Goal: Book appointment/travel/reservation

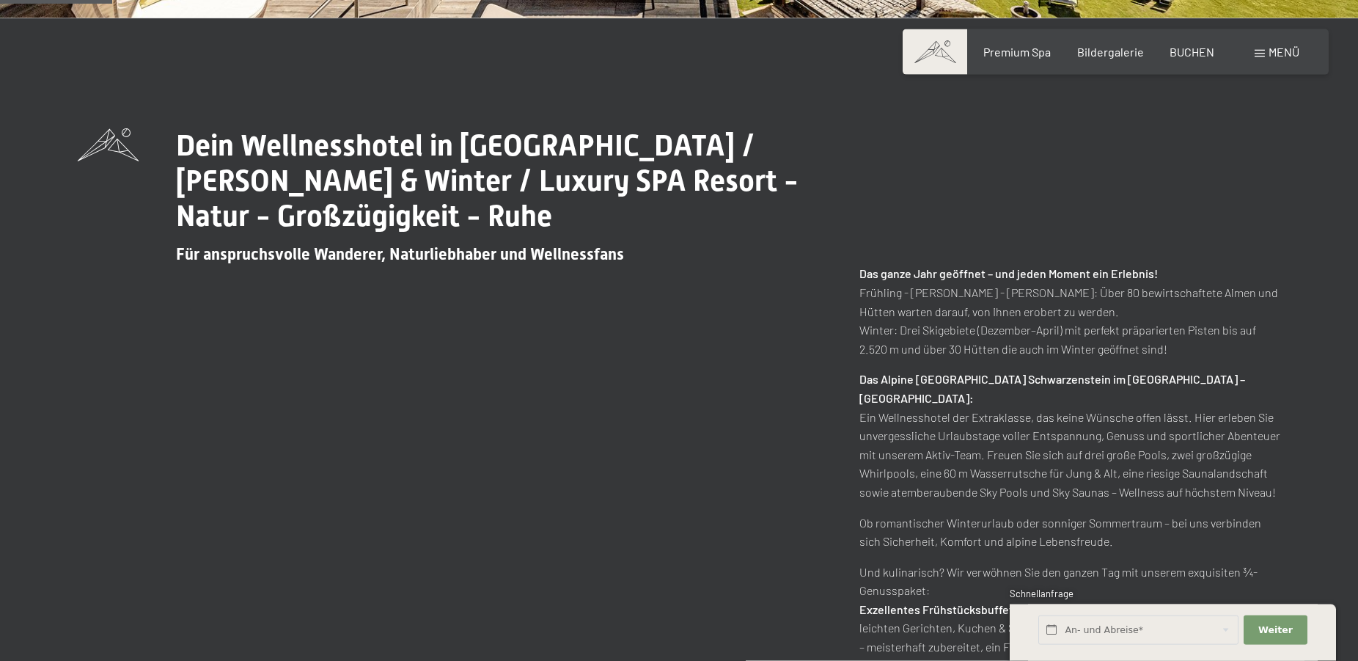
scroll to position [673, 0]
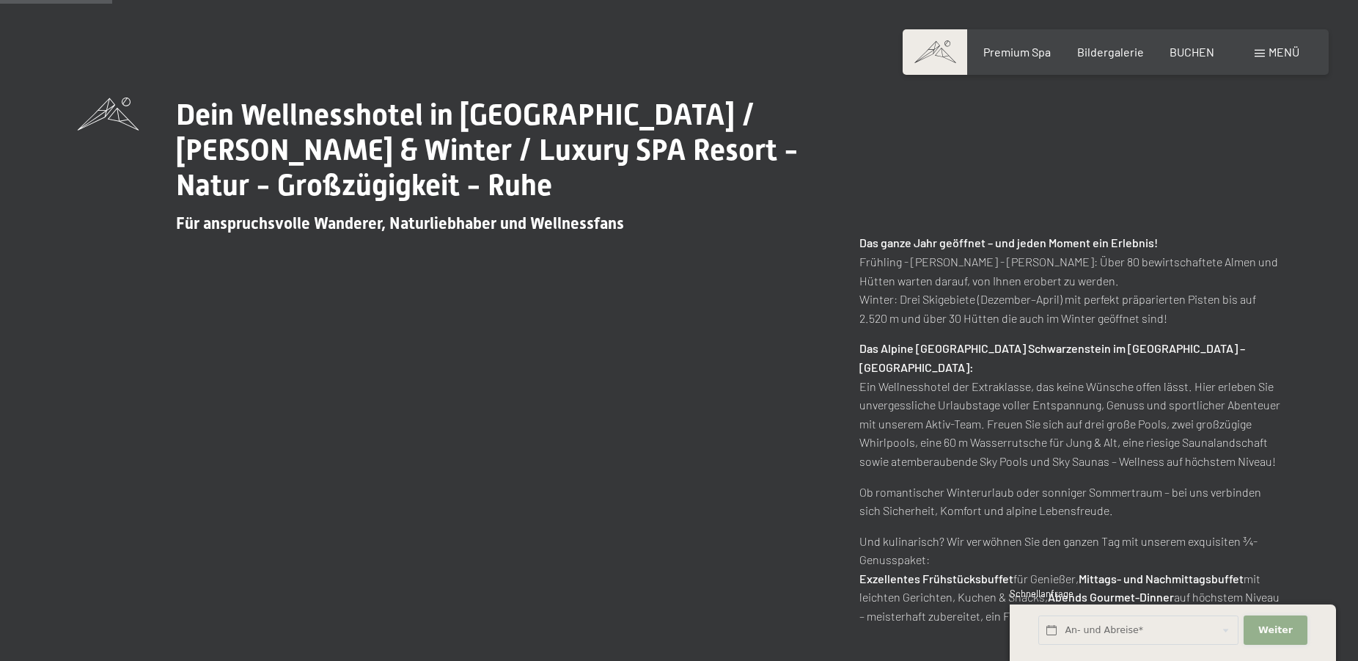
click at [1274, 633] on span "Weiter" at bounding box center [1275, 629] width 34 height 13
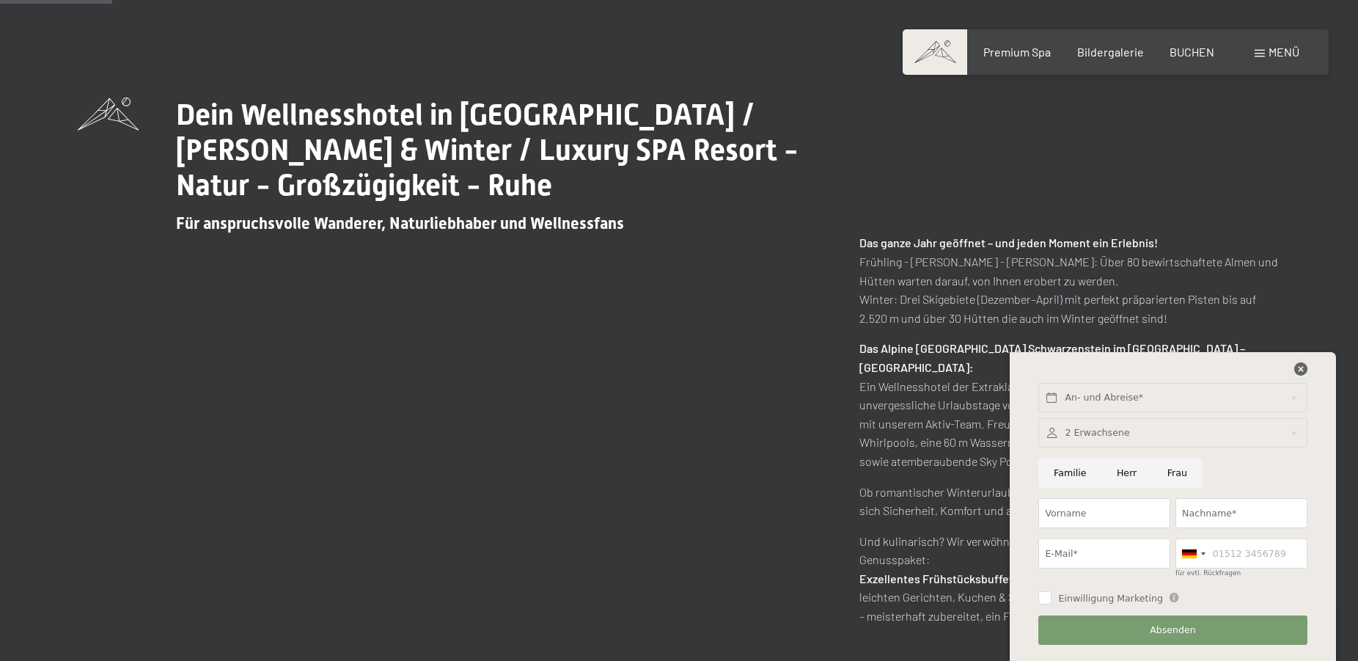
click at [1300, 365] on icon at bounding box center [1300, 368] width 13 height 13
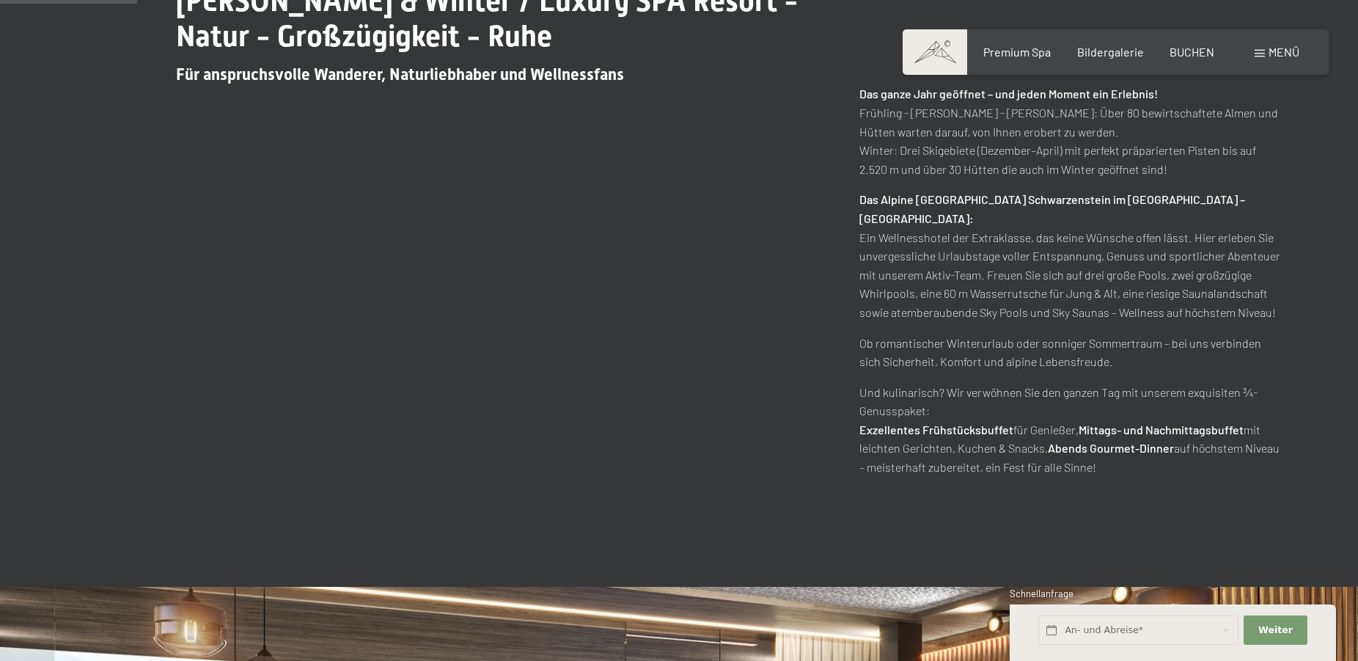
scroll to position [823, 0]
click at [1085, 633] on input "text" at bounding box center [1138, 630] width 200 height 30
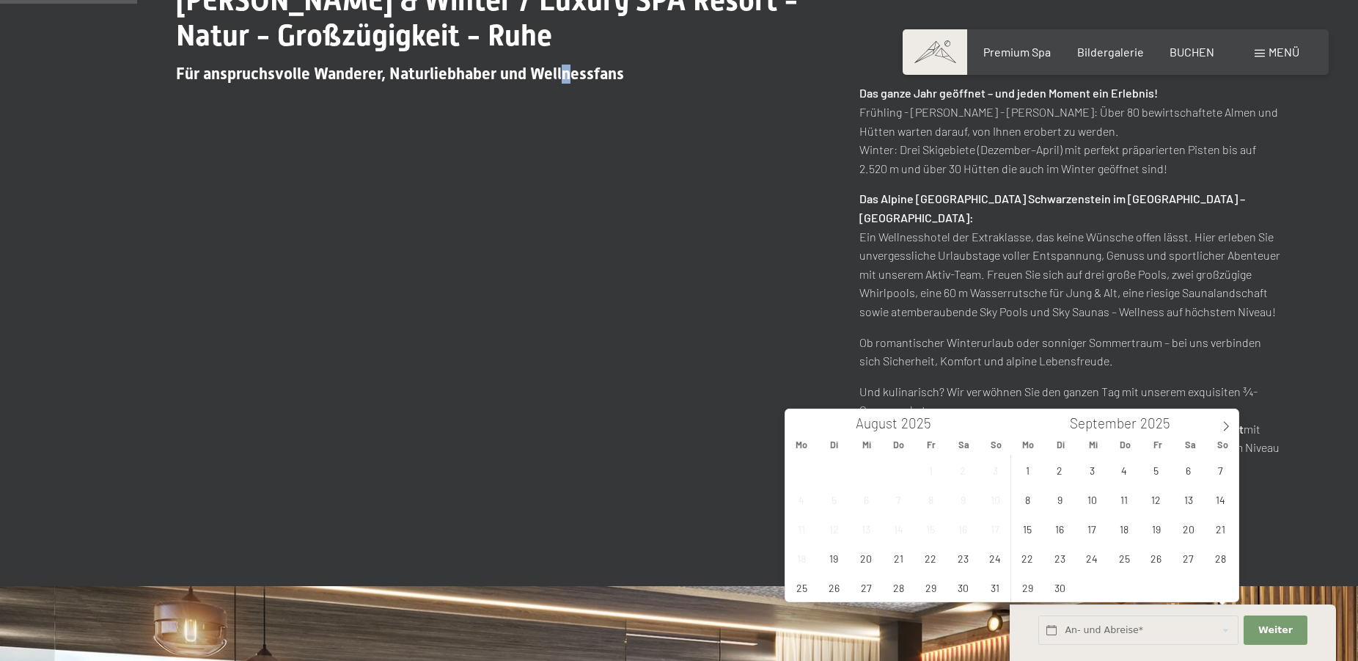
drag, startPoint x: 562, startPoint y: 500, endPoint x: 559, endPoint y: 491, distance: 9.3
click at [561, 497] on div "Dein Wellnesshotel in Südtirol / Sommer & Winter / Luxury SPA Resort - Natur - …" at bounding box center [679, 212] width 1358 height 748
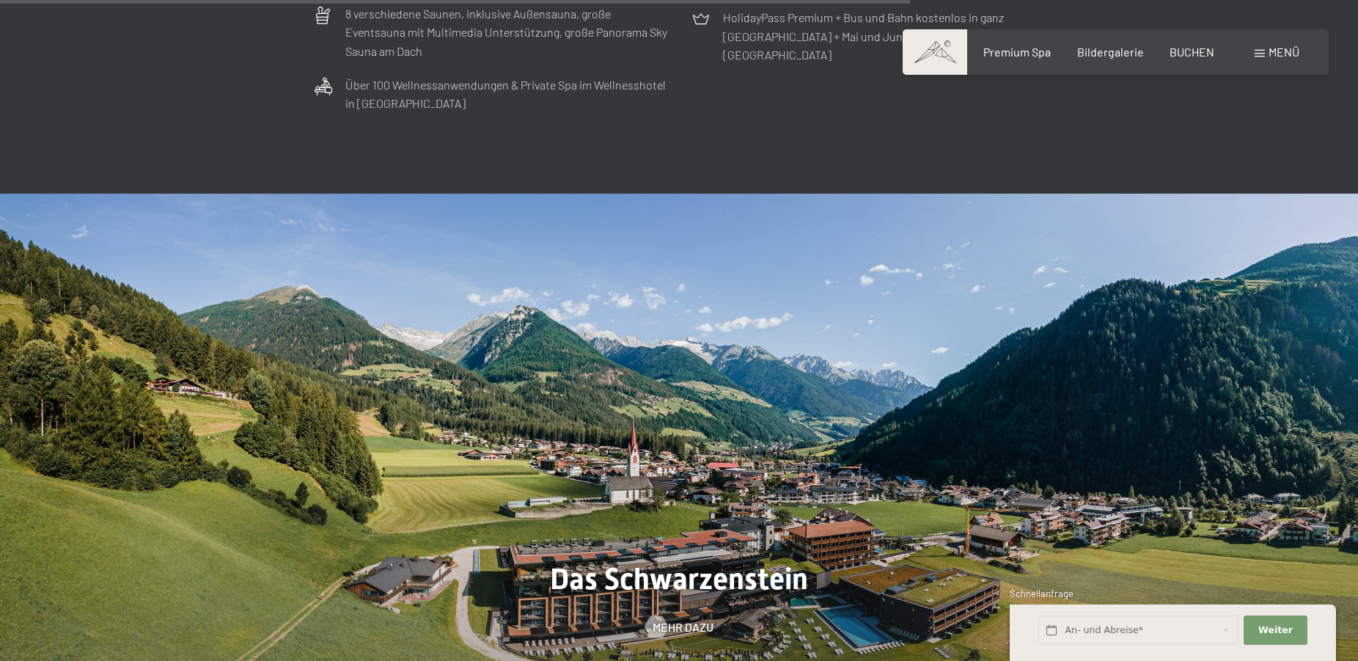
scroll to position [4936, 0]
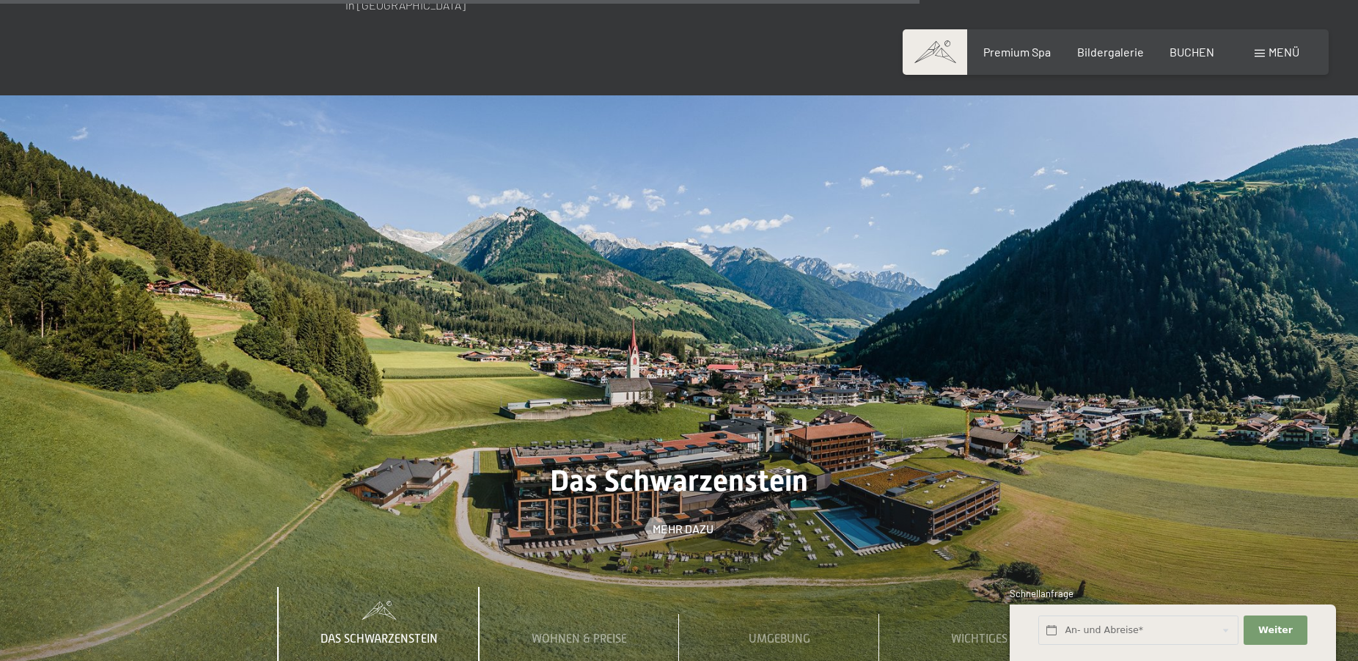
click at [1278, 54] on span "Menü" at bounding box center [1283, 52] width 31 height 14
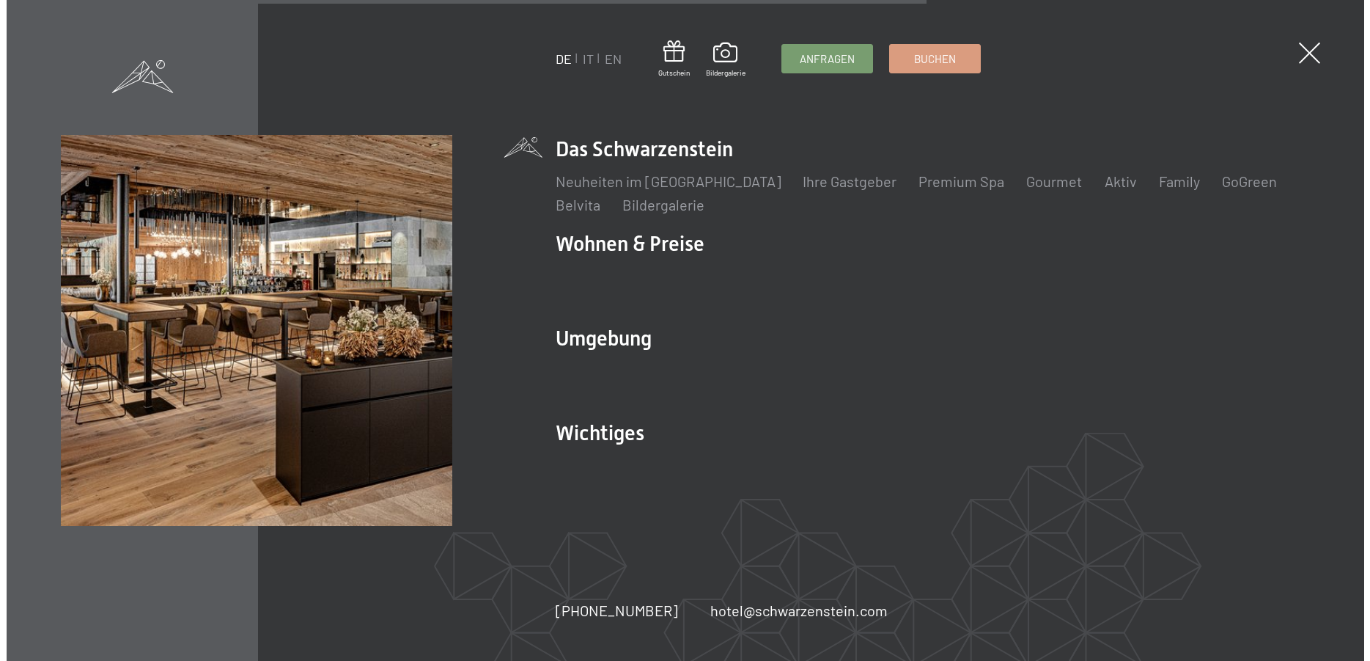
scroll to position [4962, 0]
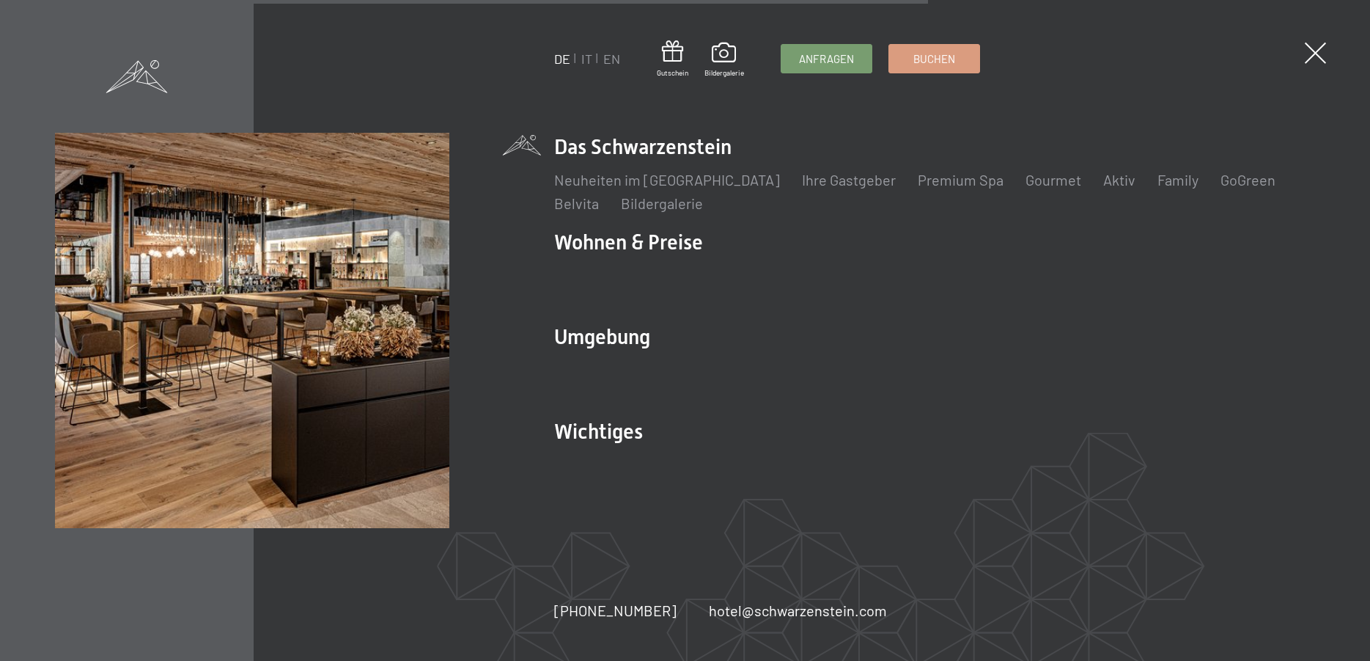
click at [562, 58] on link "DE" at bounding box center [562, 59] width 16 height 16
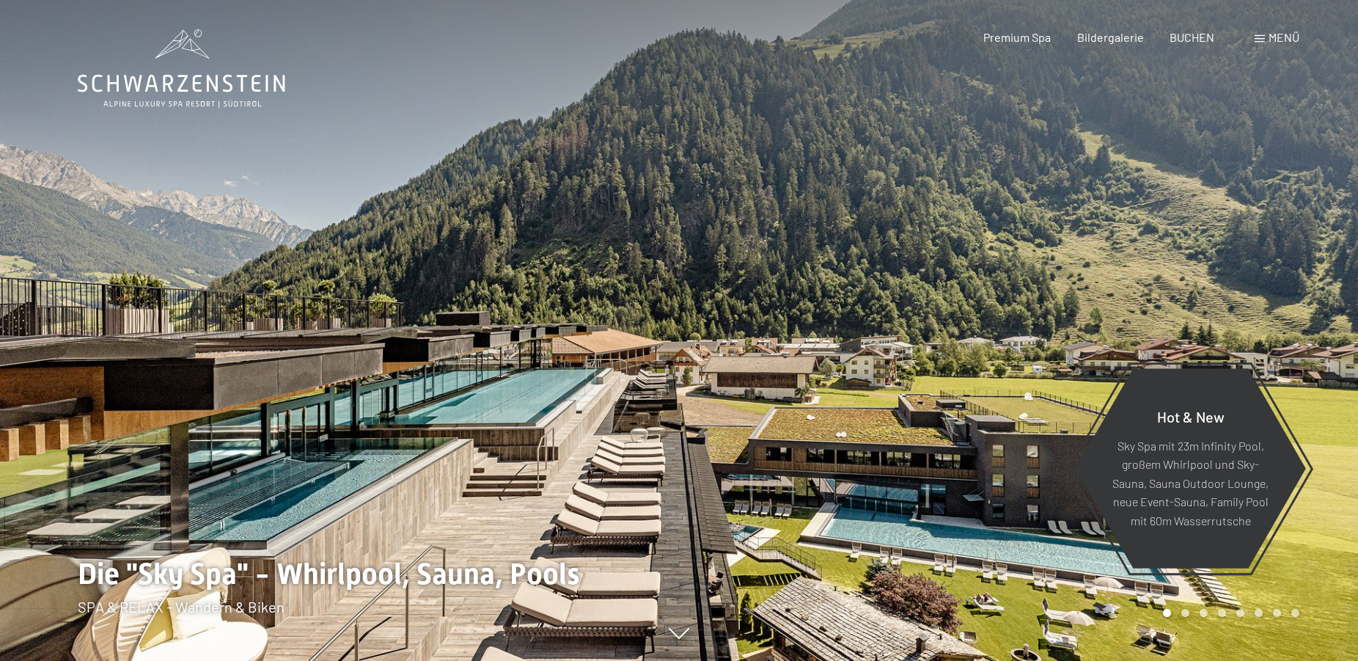
click at [537, 76] on div at bounding box center [339, 330] width 679 height 661
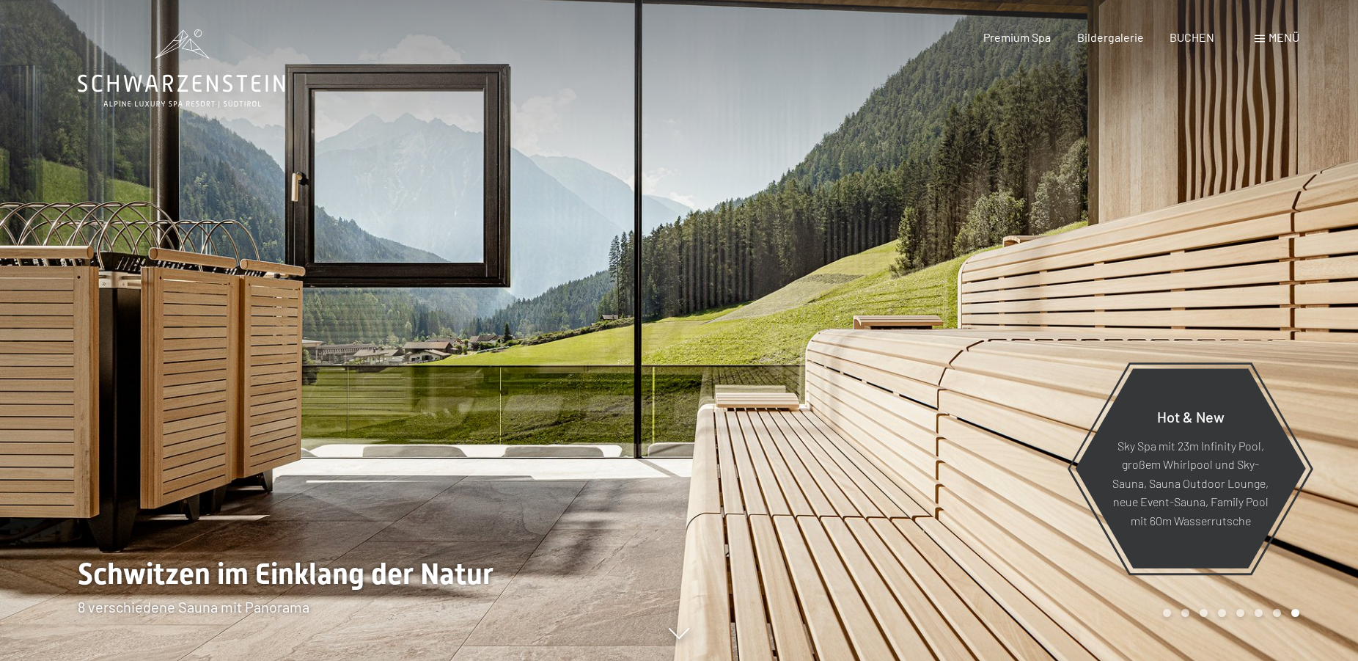
click at [174, 85] on icon at bounding box center [181, 68] width 207 height 78
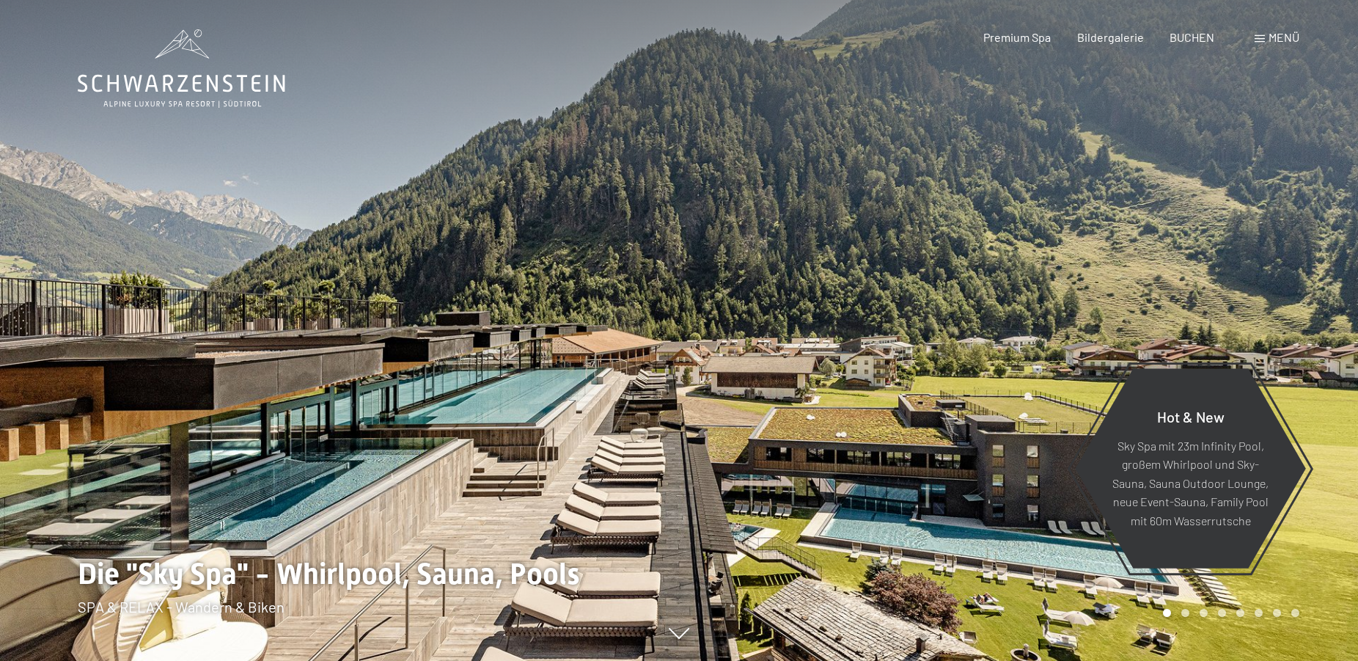
click at [1275, 40] on span "Menü" at bounding box center [1283, 37] width 31 height 14
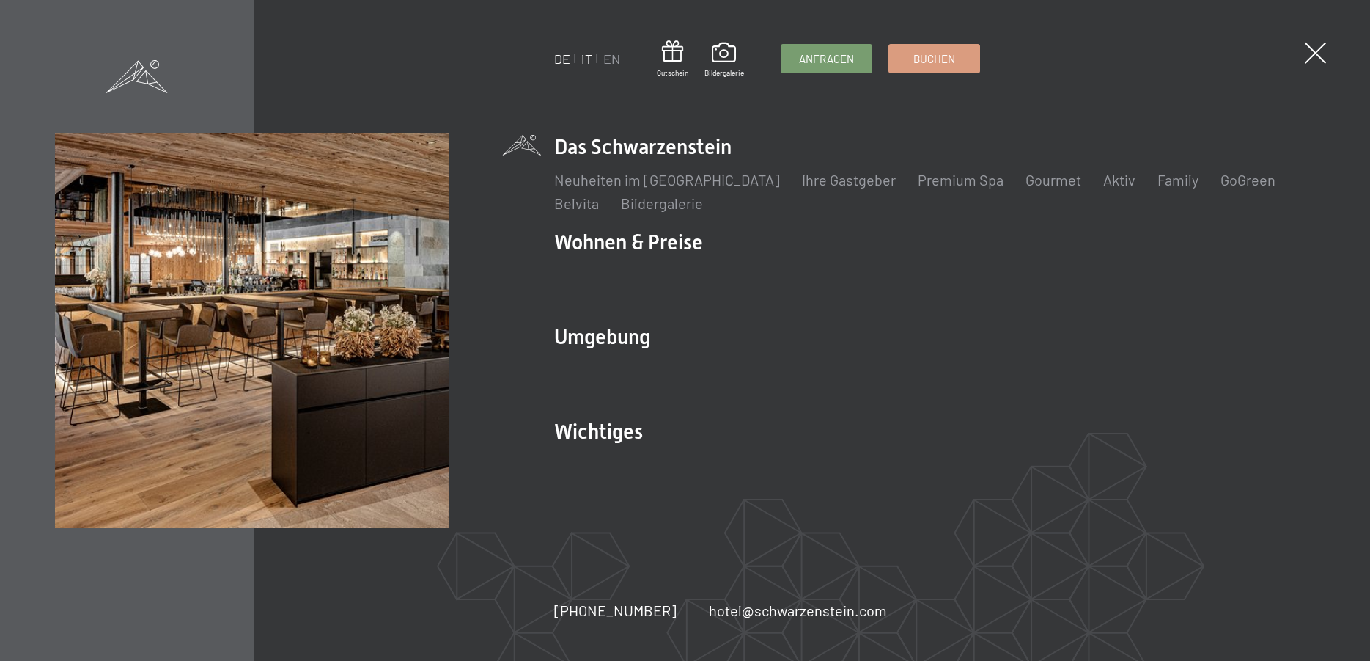
click at [584, 59] on link "IT" at bounding box center [586, 59] width 11 height 16
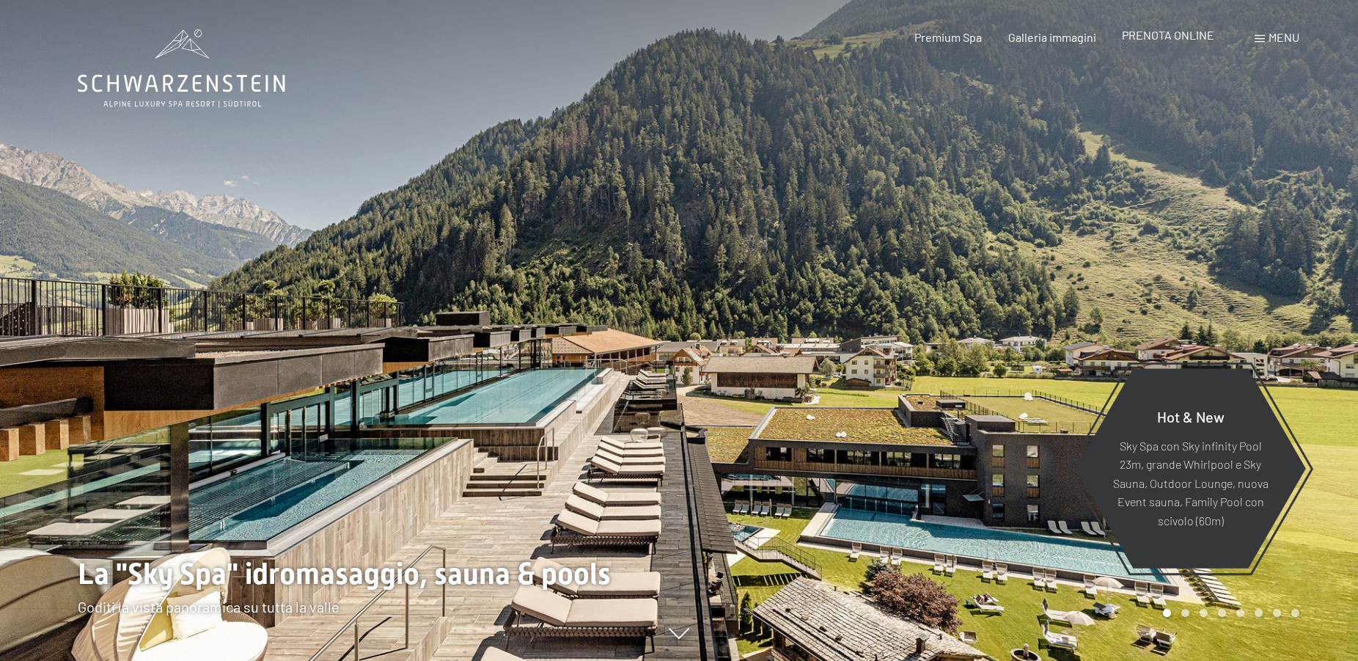
click at [1172, 36] on span "PRENOTA ONLINE" at bounding box center [1168, 35] width 92 height 14
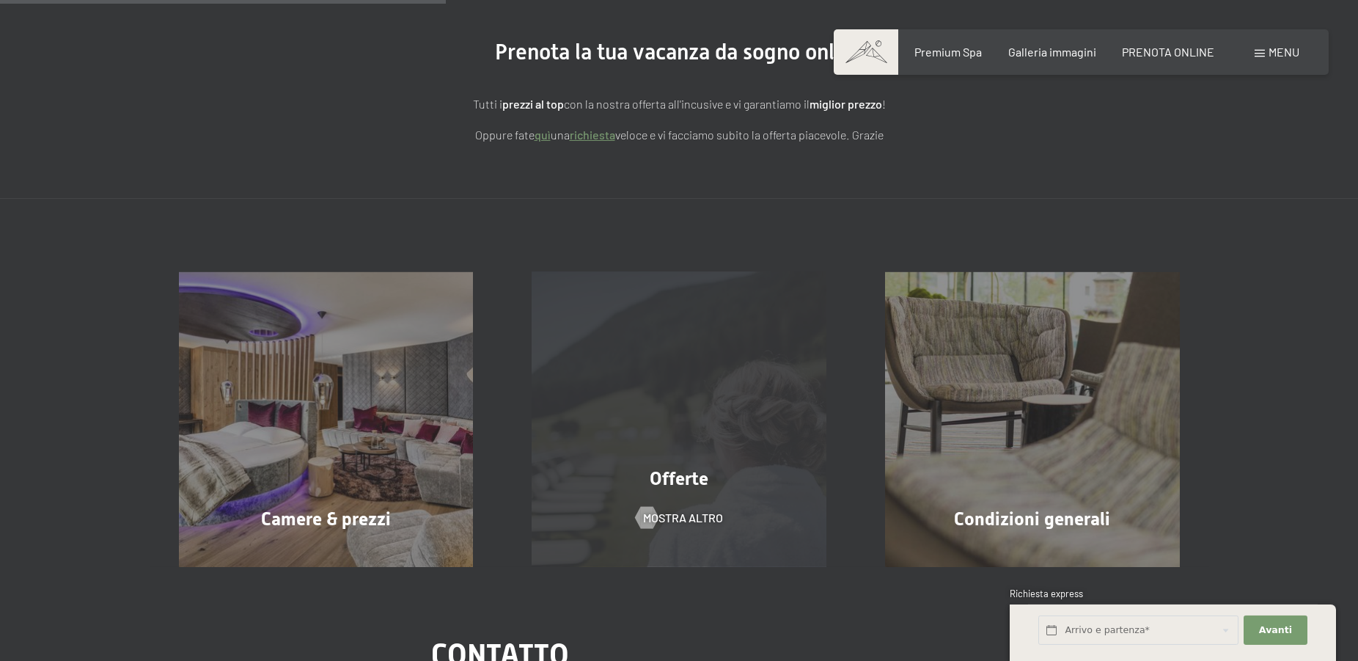
scroll to position [224, 0]
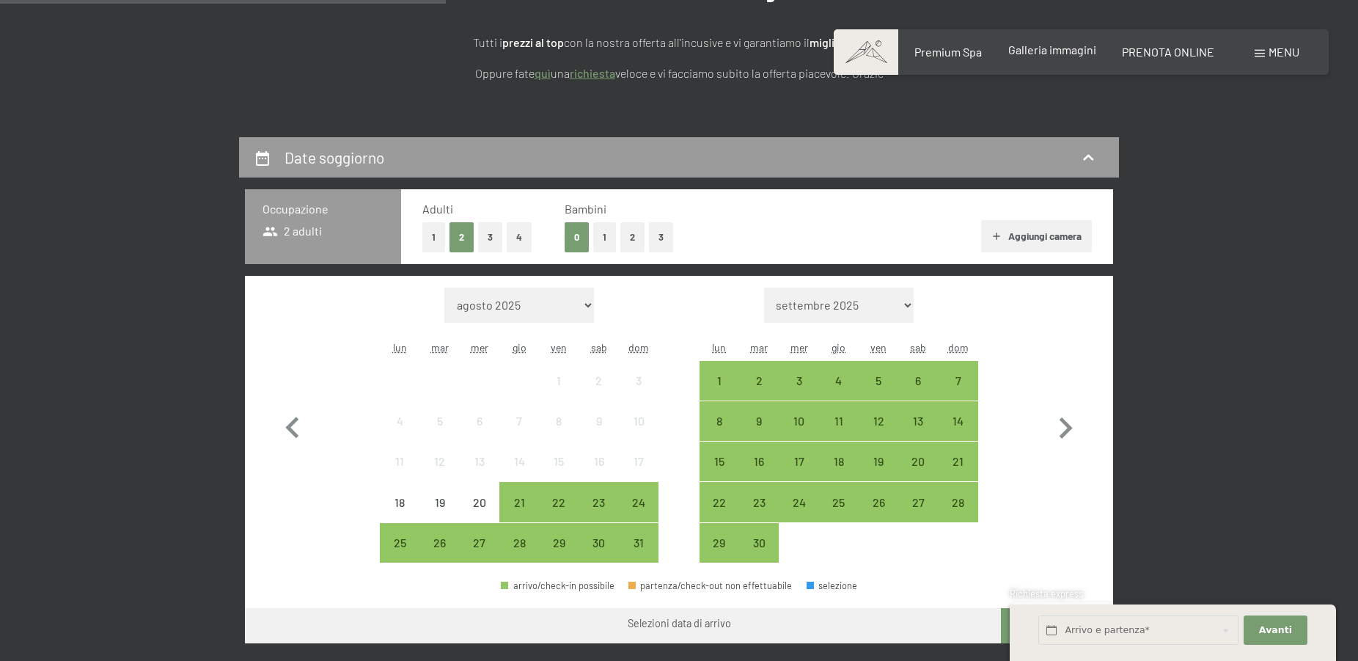
click at [1043, 49] on span "Galleria immagini" at bounding box center [1052, 50] width 88 height 14
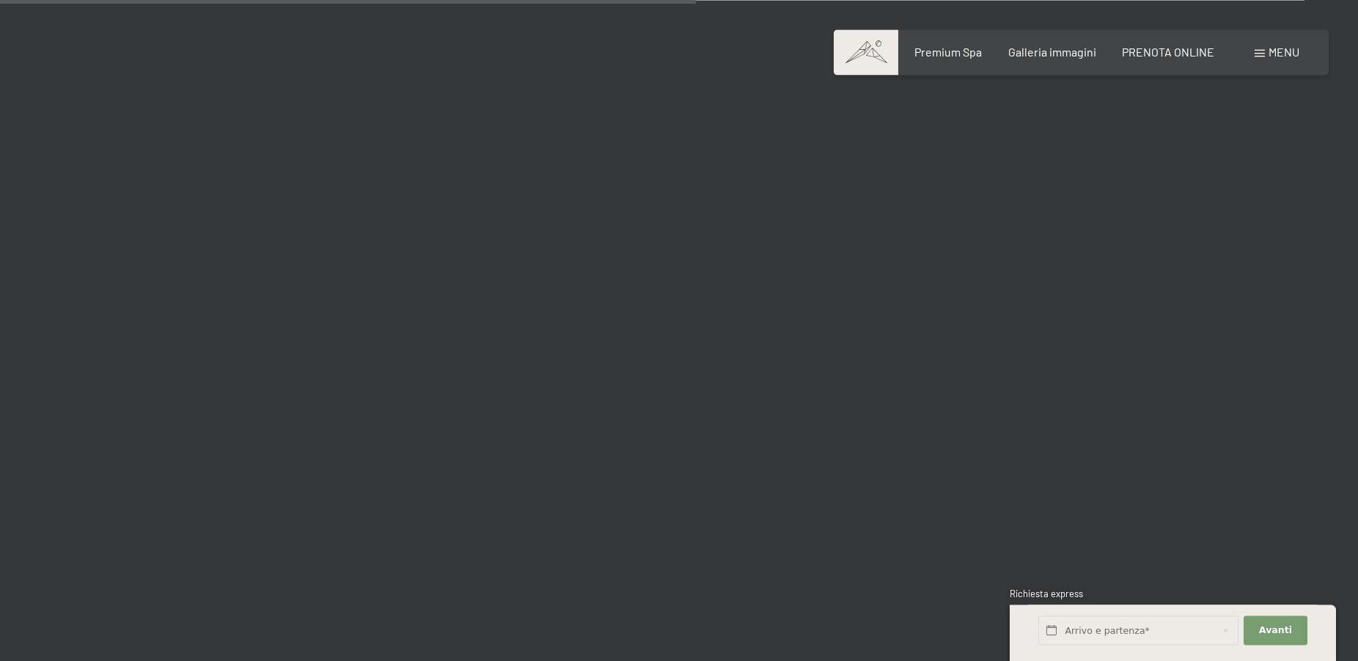
scroll to position [9498, 0]
